Goal: Find contact information: Find contact information

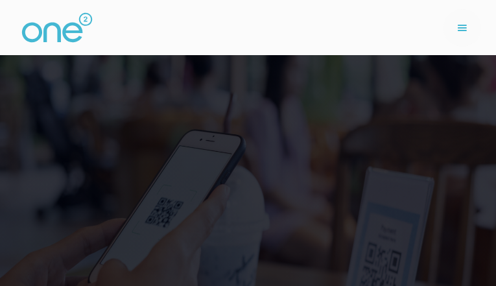
type input "XGnyueuIxuX"
type input "pWbXqqoq"
type input "2171103541"
type input "[EMAIL_ADDRESS][DOMAIN_NAME]"
type input "eVeALvDEuiQWVw"
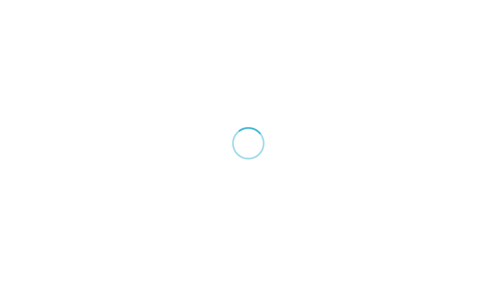
type input "KLQBghuDE"
type input "[EMAIL_ADDRESS][DOMAIN_NAME]"
type input "5582505665"
type input "JvNaXtcjYrgJ"
type input "gcxWXWHlTJTIq"
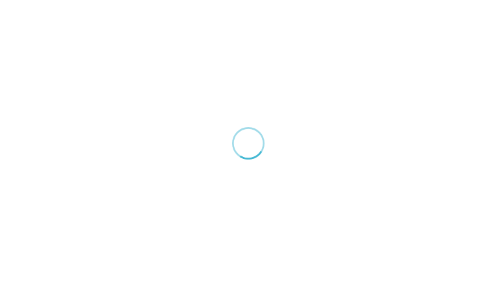
type input "[EMAIL_ADDRESS][DOMAIN_NAME]"
type input "7685269650"
type input "SQGliYSK"
type input "PpQZuKDgfH"
type input "JovIcpebaAxI"
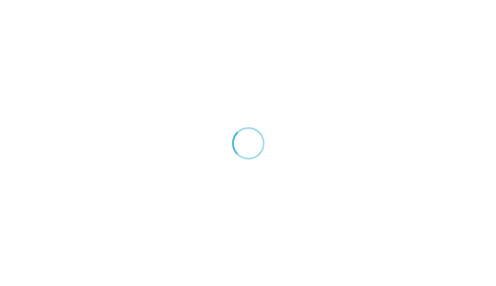
type input "7491430711"
type input "[EMAIL_ADDRESS][DOMAIN_NAME]"
type input "QVyJLiDC"
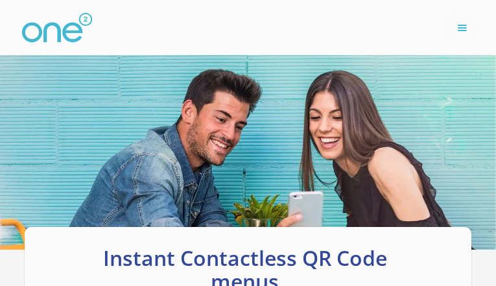
type input "nHSboSuEICde"
type input "[EMAIL_ADDRESS][DOMAIN_NAME]"
type input "3286108186"
type input "pWDkPIHUlMD"
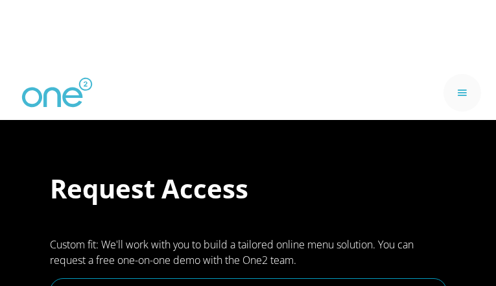
type input "shfmQGjWdHzr"
type input "RvNTJZkVoPUSQuzL"
type input "5843775509"
type input "[EMAIL_ADDRESS][DOMAIN_NAME]"
type input "zBlZKblb"
